Goal: Navigation & Orientation: Find specific page/section

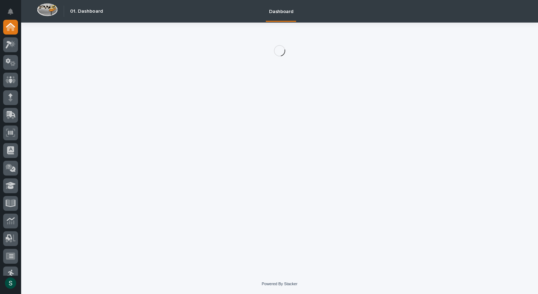
click at [8, 29] on icon at bounding box center [10, 27] width 7 height 7
